Goal: Information Seeking & Learning: Learn about a topic

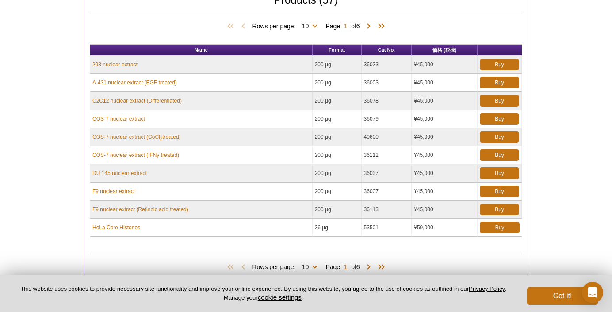
scroll to position [214, 0]
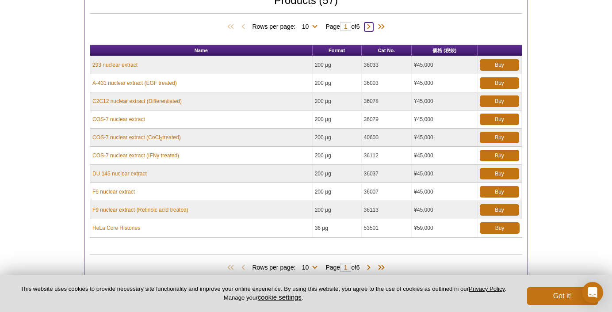
click at [369, 25] on span at bounding box center [368, 27] width 9 height 9
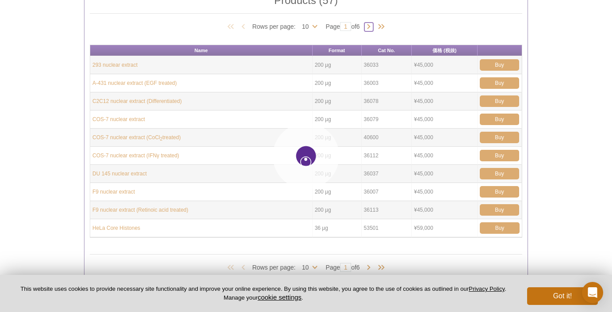
type input "2"
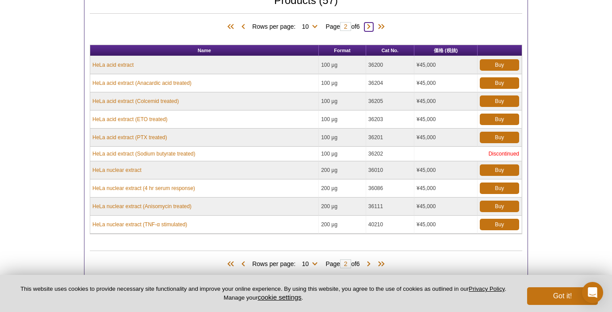
click at [369, 24] on span at bounding box center [368, 27] width 9 height 9
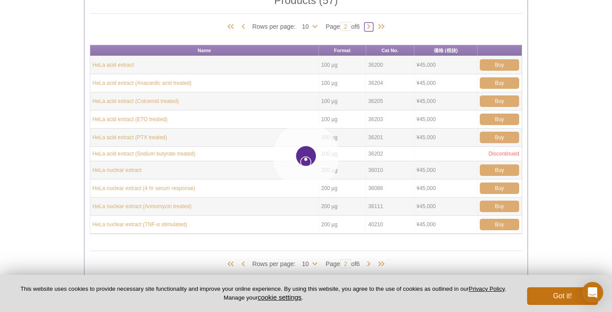
type input "3"
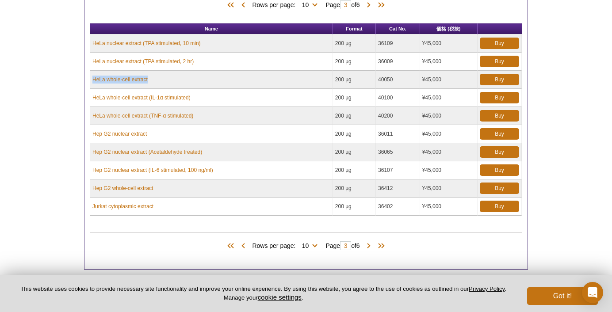
scroll to position [209, 0]
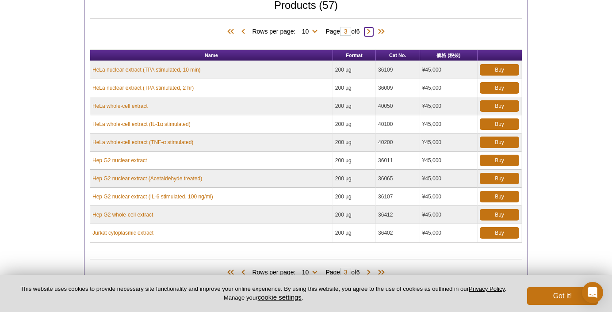
click at [368, 33] on span at bounding box center [368, 31] width 9 height 9
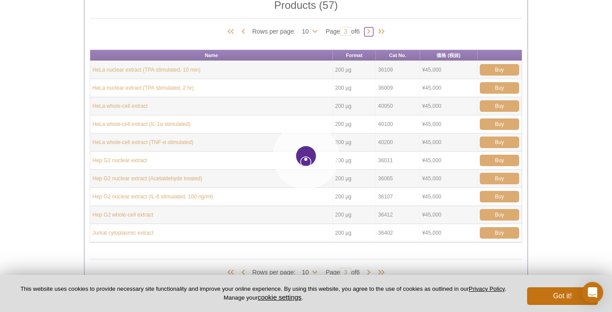
type input "4"
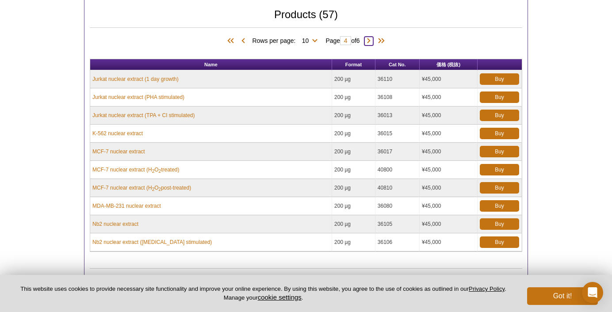
scroll to position [196, 0]
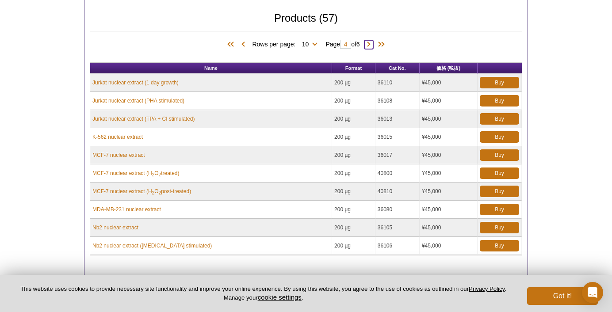
click at [371, 44] on span at bounding box center [368, 44] width 9 height 9
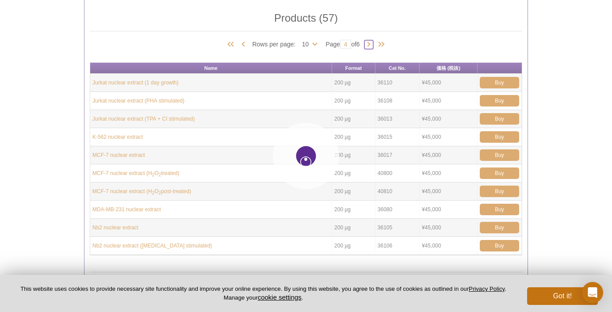
type input "5"
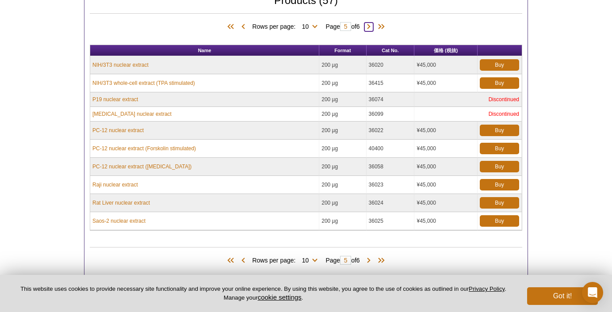
scroll to position [219, 0]
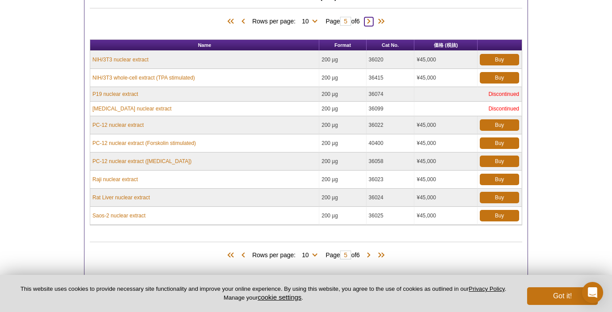
click at [372, 22] on span at bounding box center [368, 21] width 9 height 9
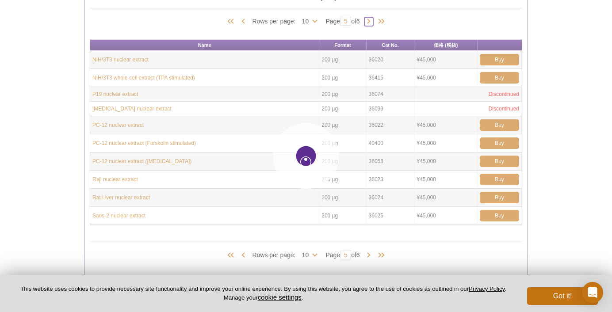
type input "6"
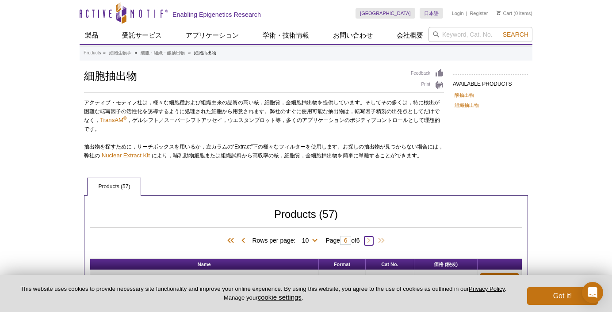
scroll to position [0, 0]
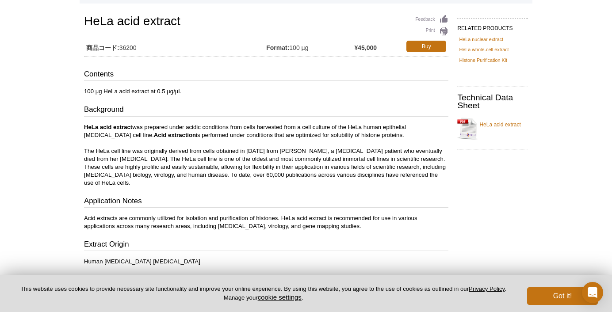
scroll to position [57, 0]
